Goal: Task Accomplishment & Management: Use online tool/utility

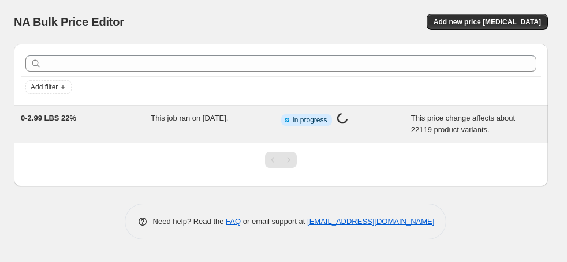
click at [65, 114] on span "0-2.99 LBS 22%" at bounding box center [48, 118] width 55 height 9
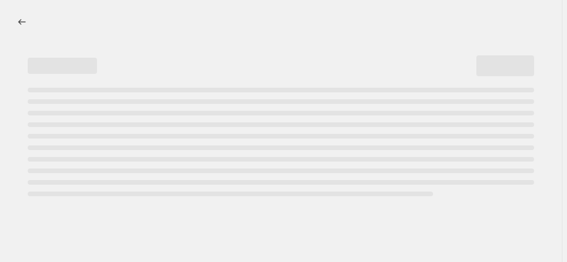
select select "margin"
select select "no_change"
select select "not_equal"
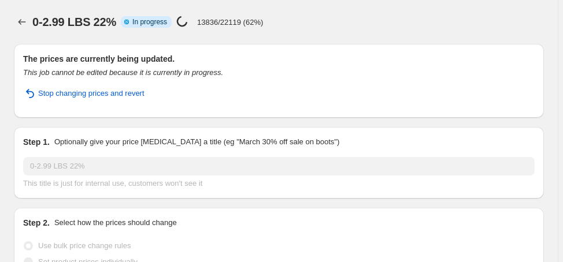
select select "vendor"
select select "collection"
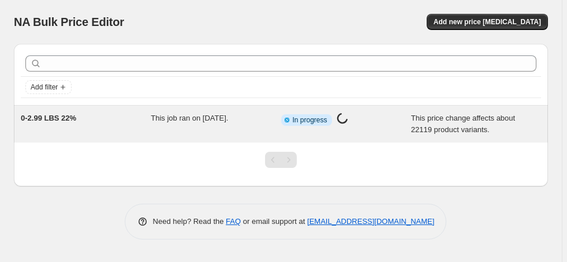
click at [64, 122] on div "0-2.99 LBS 22%" at bounding box center [86, 124] width 130 height 23
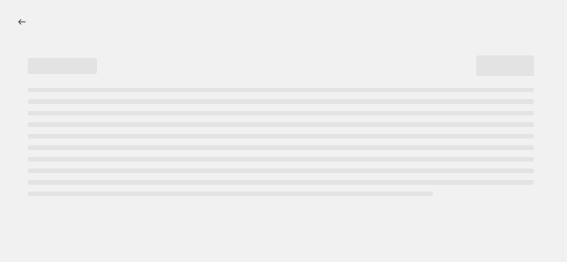
select select "margin"
select select "no_change"
select select "not_equal"
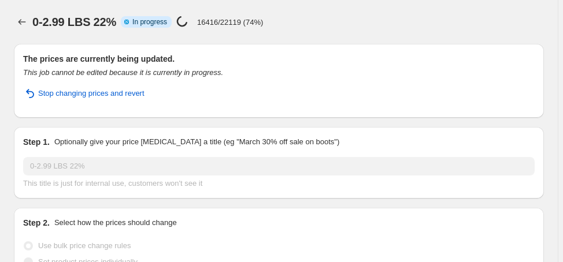
select select "vendor"
select select "collection"
